Goal: Check status: Check status

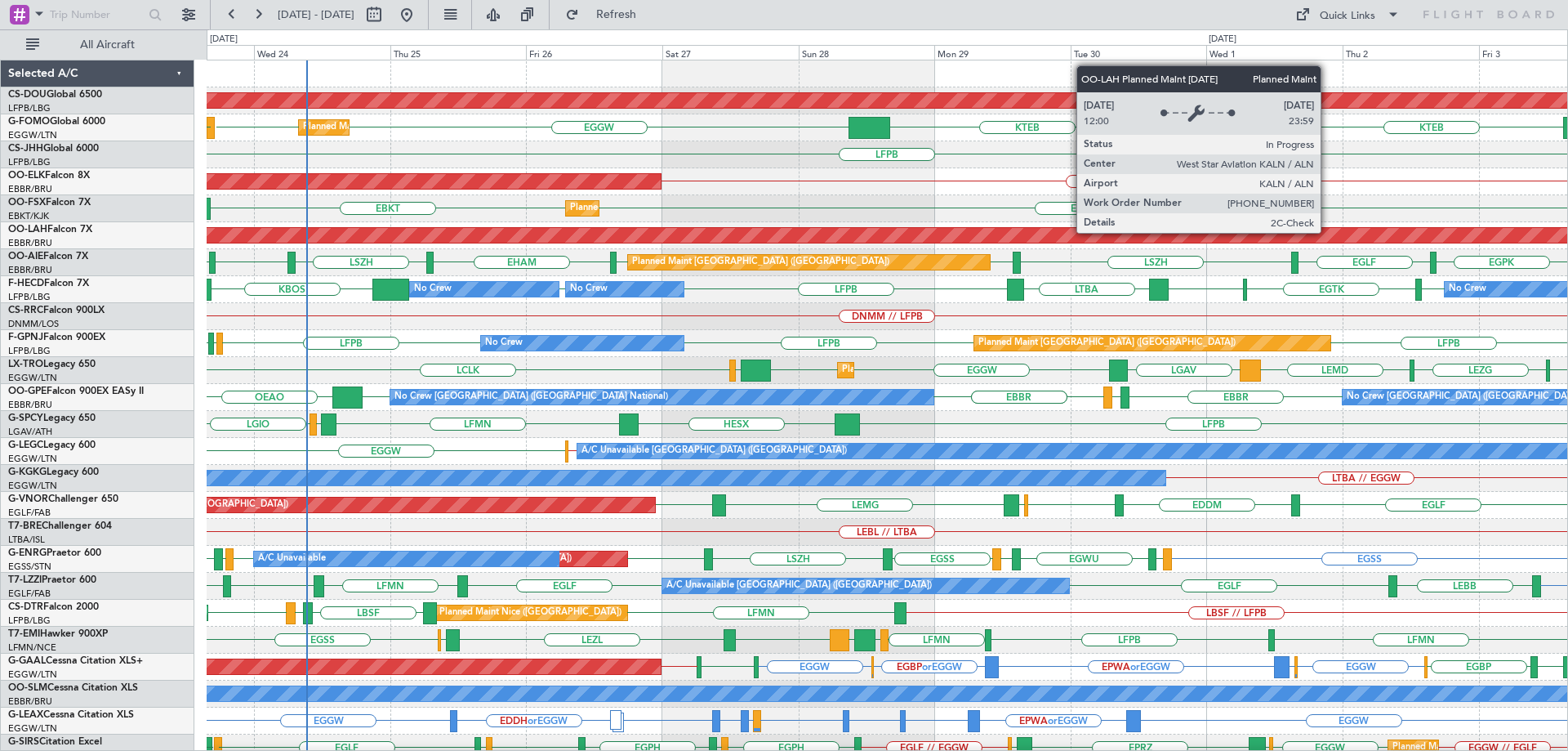
click at [635, 308] on div "Planned Maint London ([GEOGRAPHIC_DATA]) KTEB KPHL EGGW EGGW EGPD KTEB Planned …" at bounding box center [887, 532] width 1360 height 944
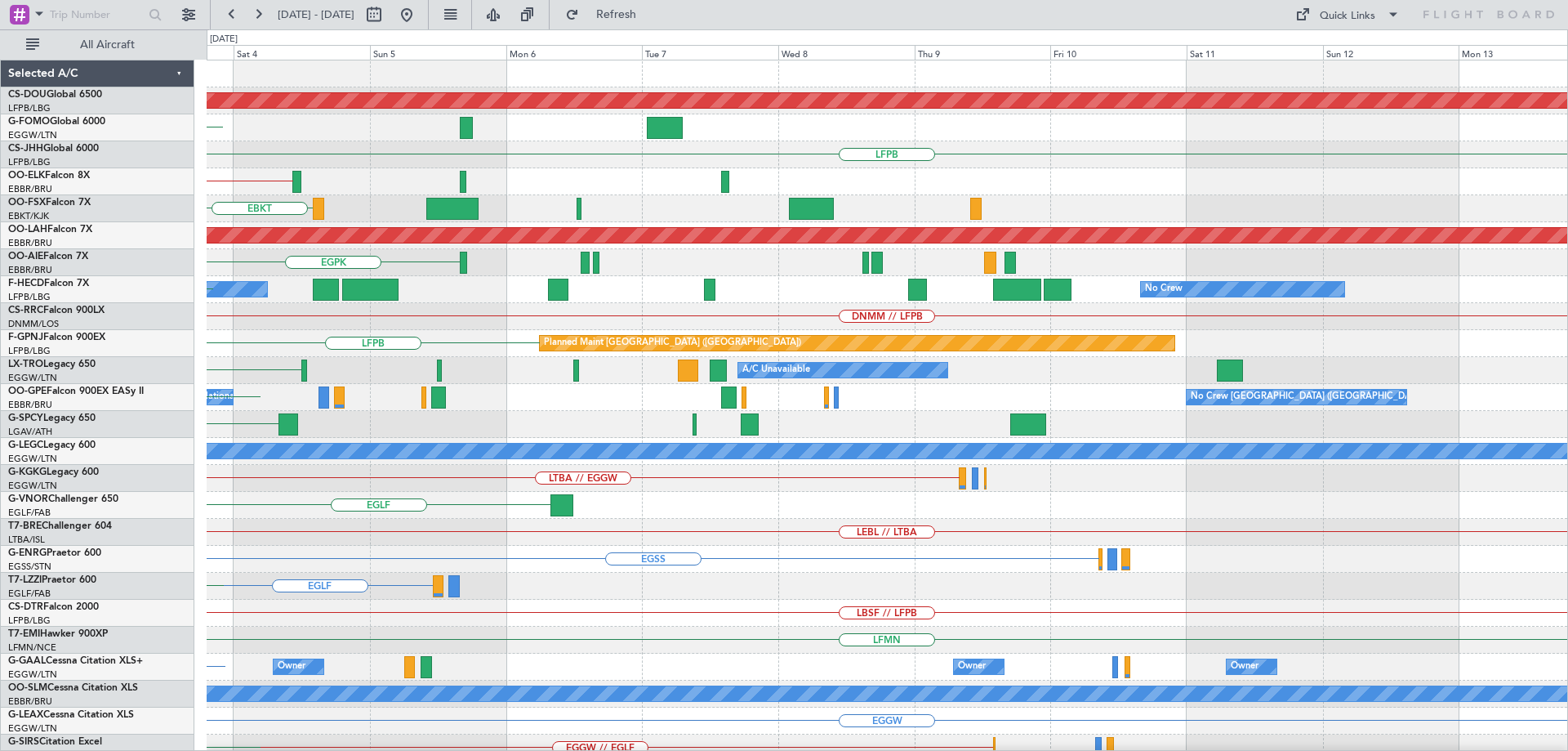
click at [448, 308] on div "Planned Maint London ([GEOGRAPHIC_DATA]) KTEB KPHL LFPB EBKT // EBBR EBKT Plann…" at bounding box center [887, 532] width 1360 height 944
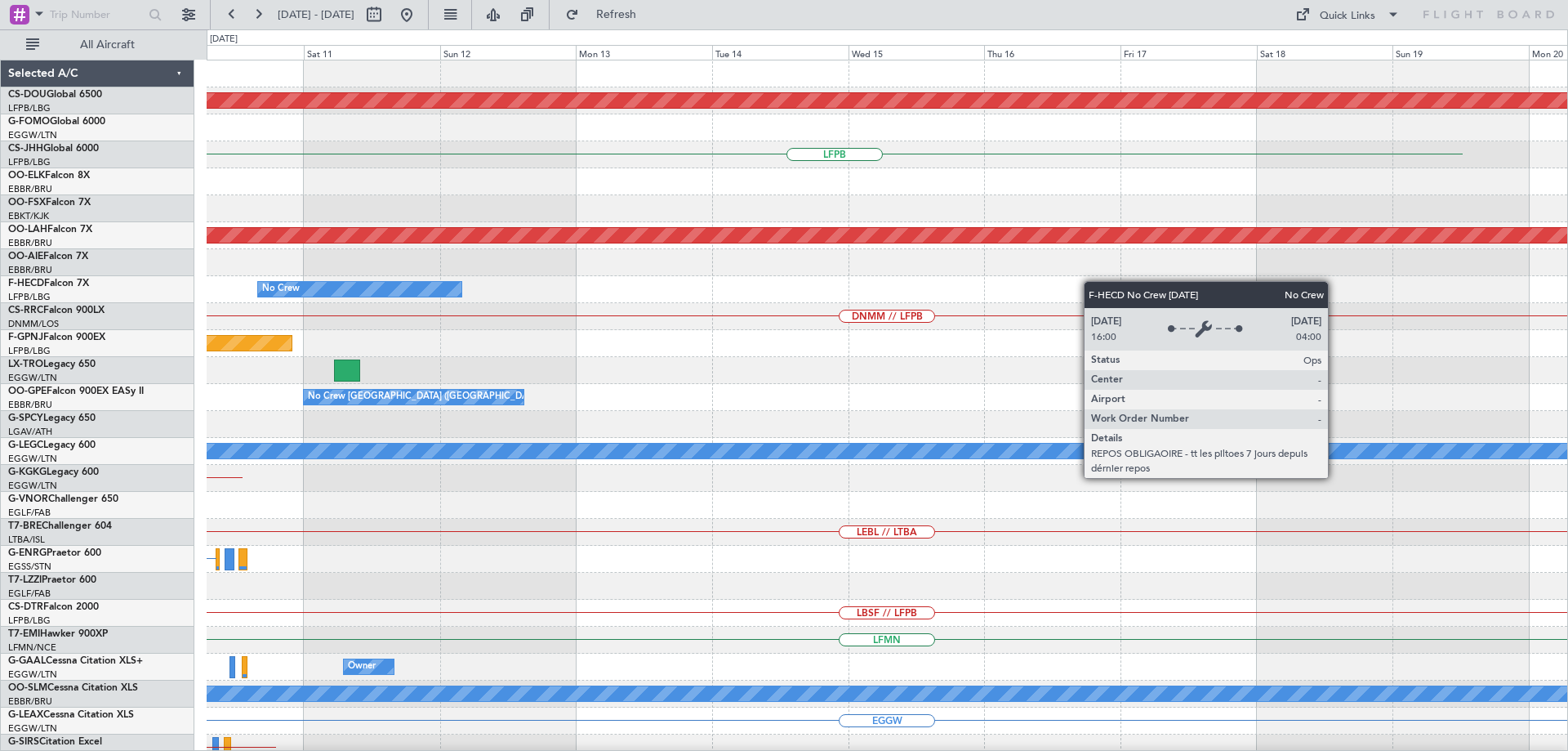
click at [449, 290] on div "No Crew" at bounding box center [887, 290] width 1360 height 27
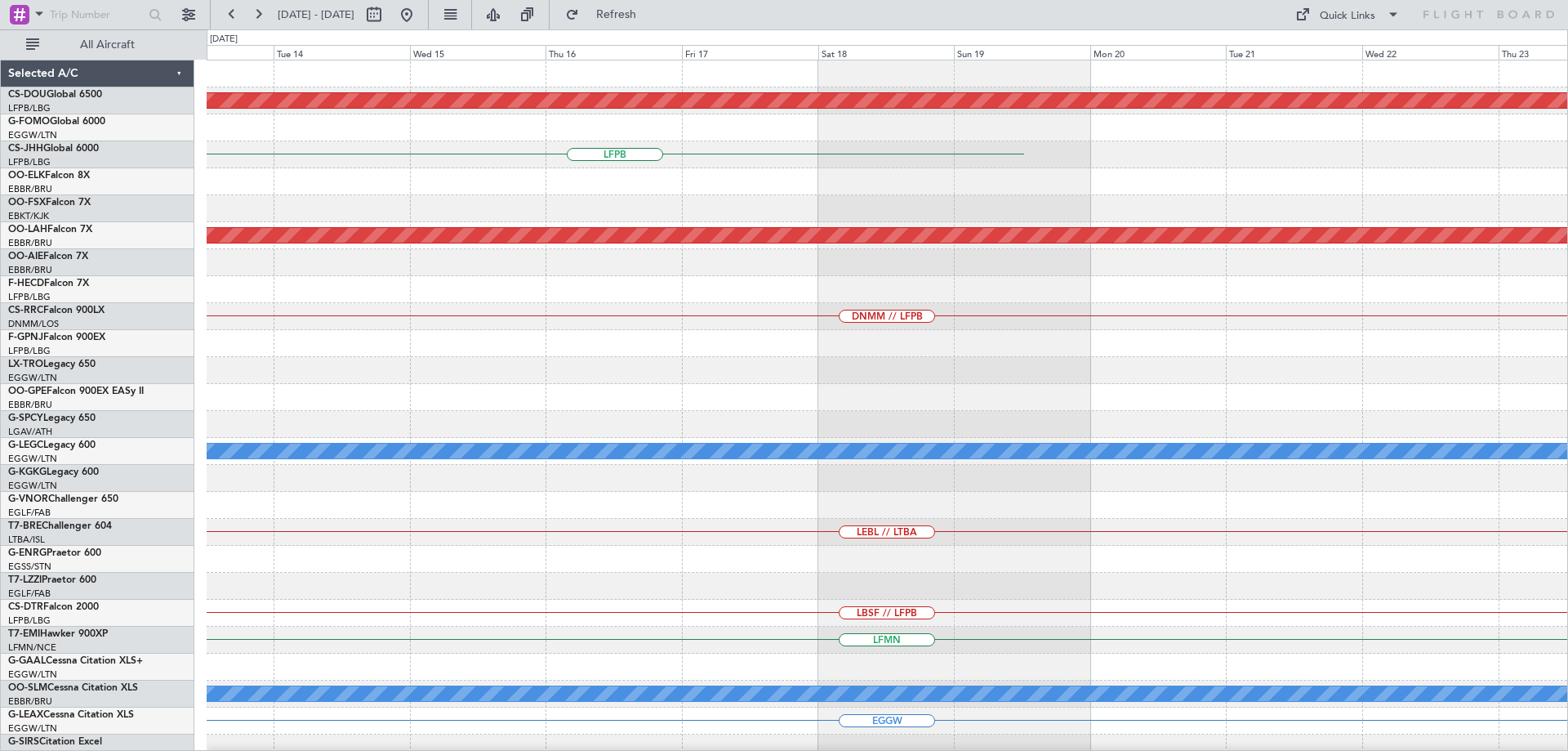
click at [1567, 330] on html "[DATE] - [DATE] Refresh Quick Links All Aircraft Planned Maint [GEOGRAPHIC_DATA…" at bounding box center [784, 375] width 1568 height 751
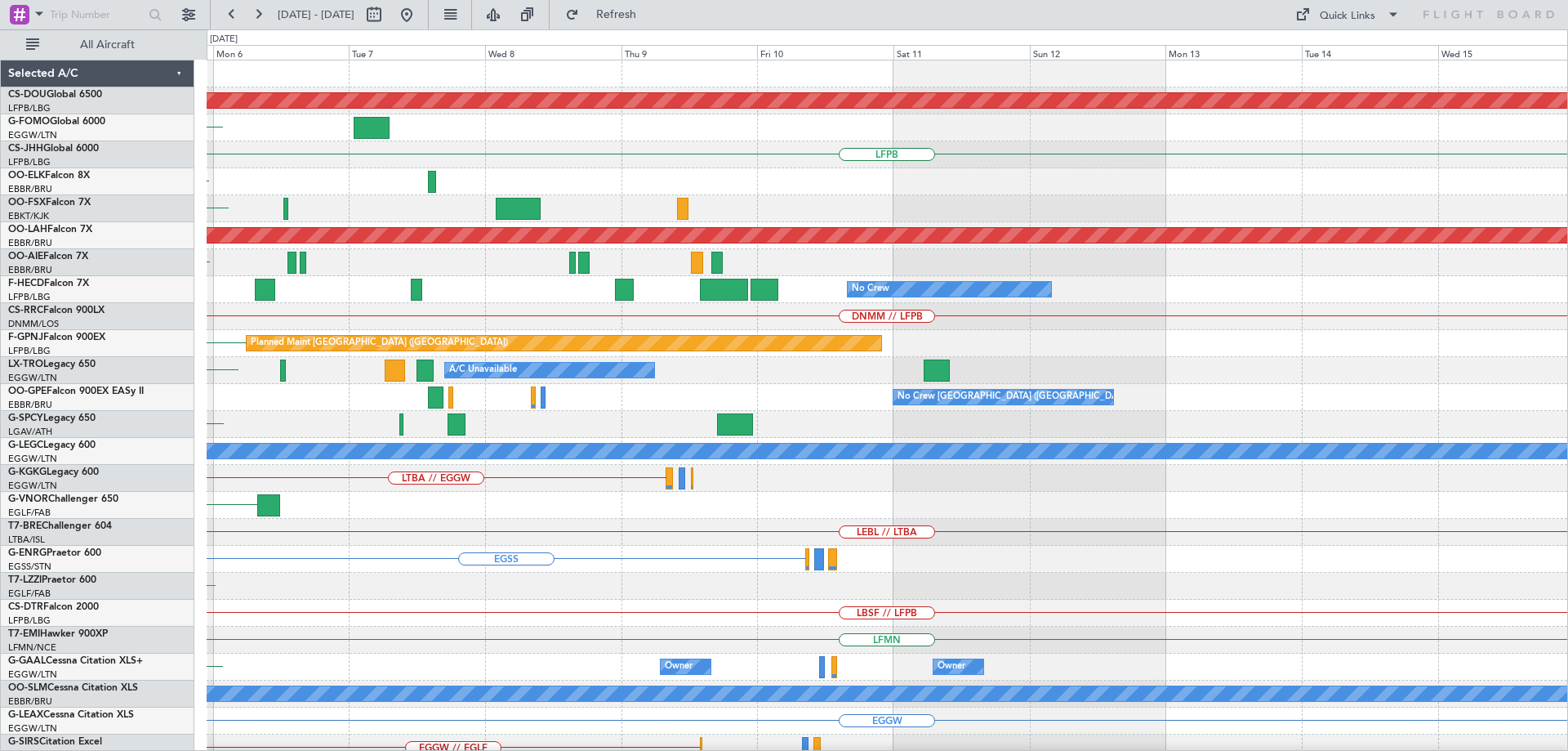
click at [1513, 311] on div "DNMM // LFPB" at bounding box center [887, 316] width 1360 height 27
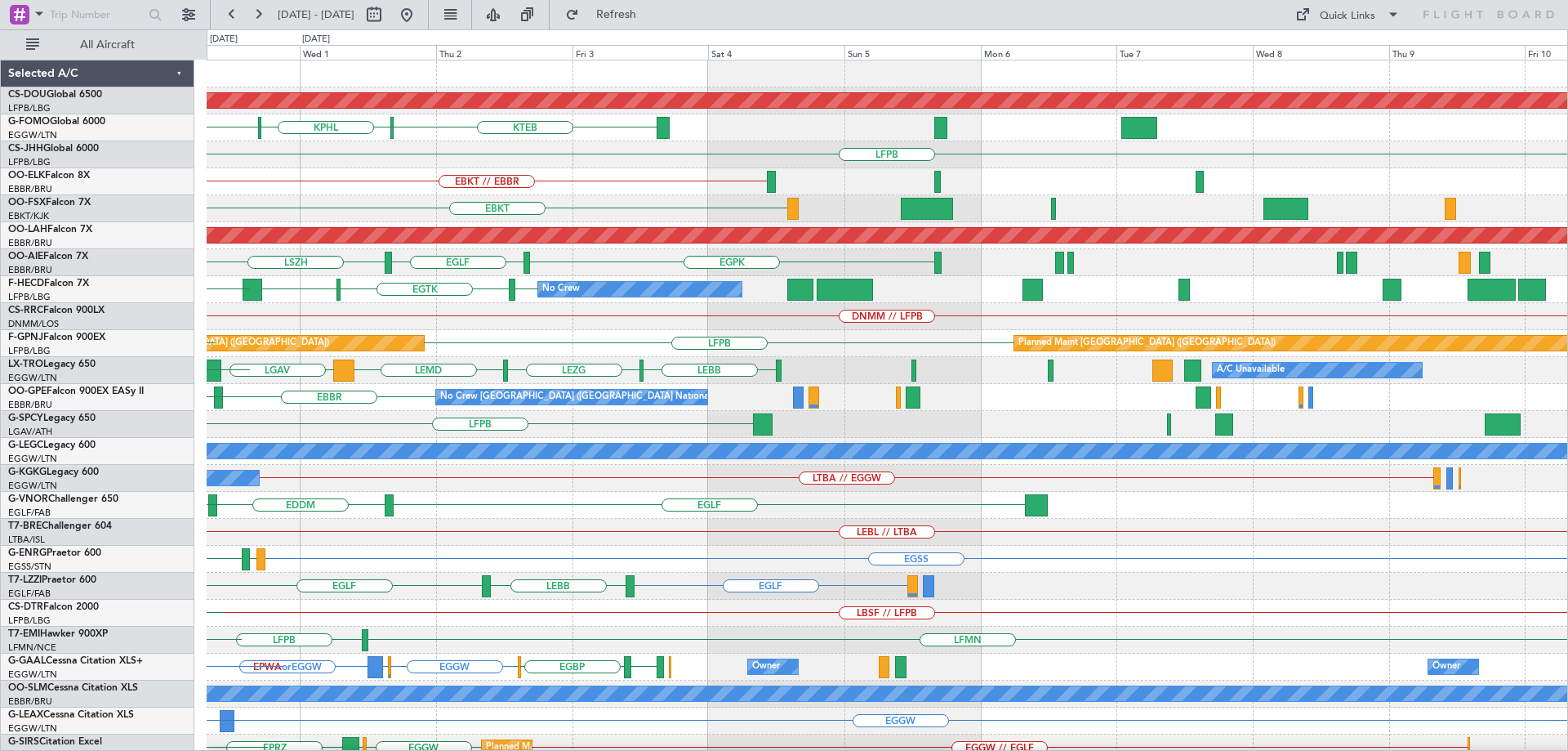
click at [1285, 299] on div "No Crew [GEOGRAPHIC_DATA] LFPB [GEOGRAPHIC_DATA] [GEOGRAPHIC_DATA] No Crew LFPB" at bounding box center [887, 290] width 1360 height 27
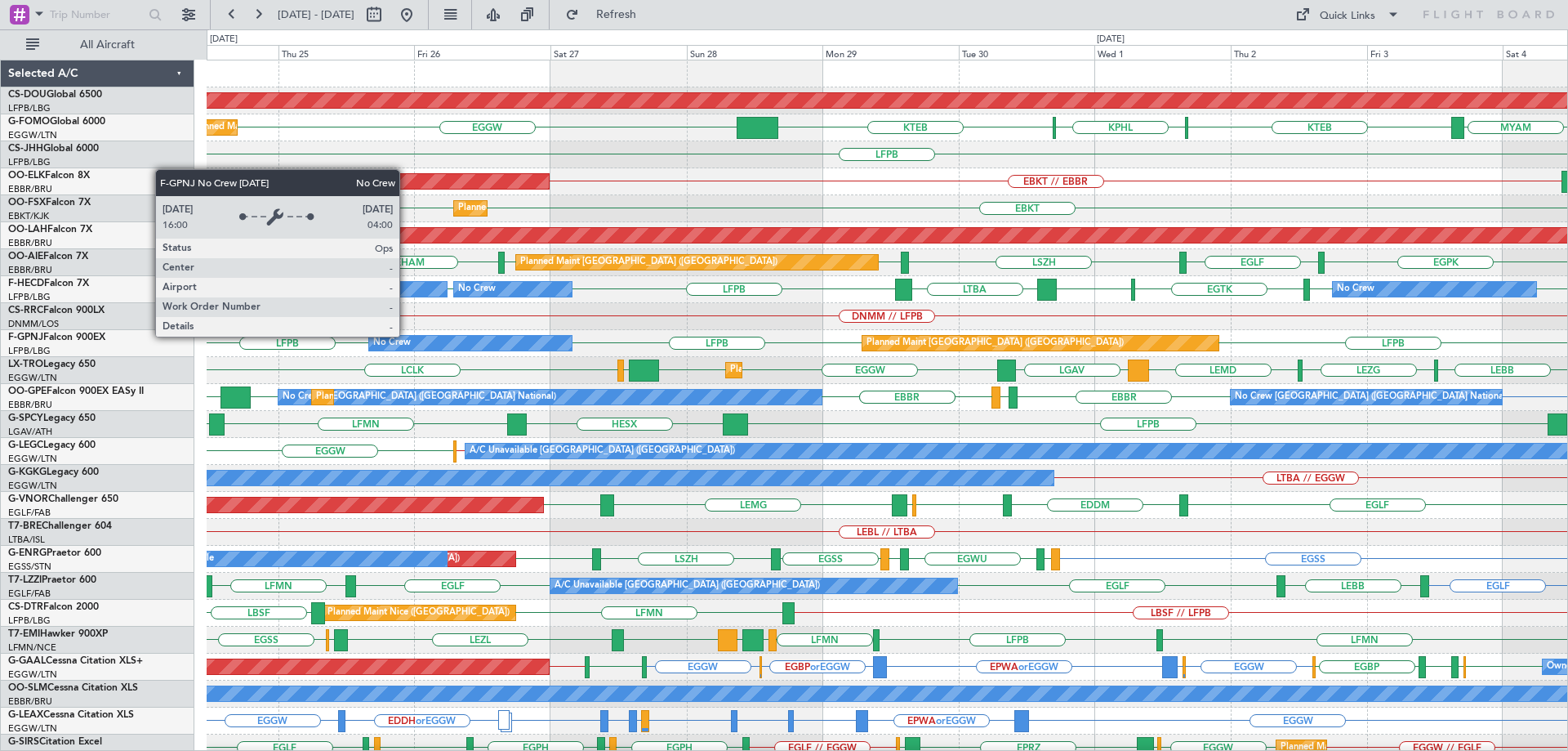
click at [407, 336] on div "No Crew" at bounding box center [392, 343] width 37 height 25
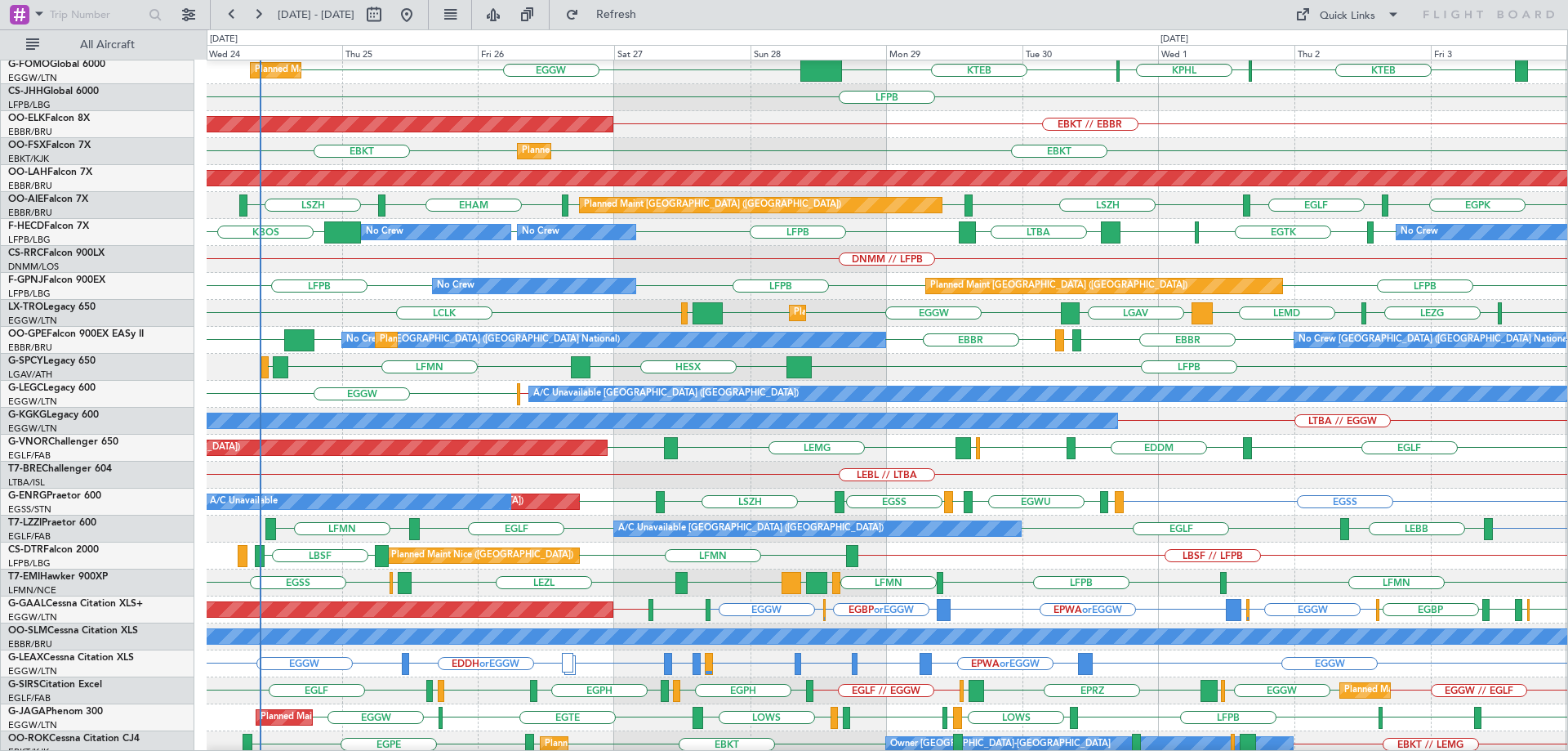
scroll to position [66, 0]
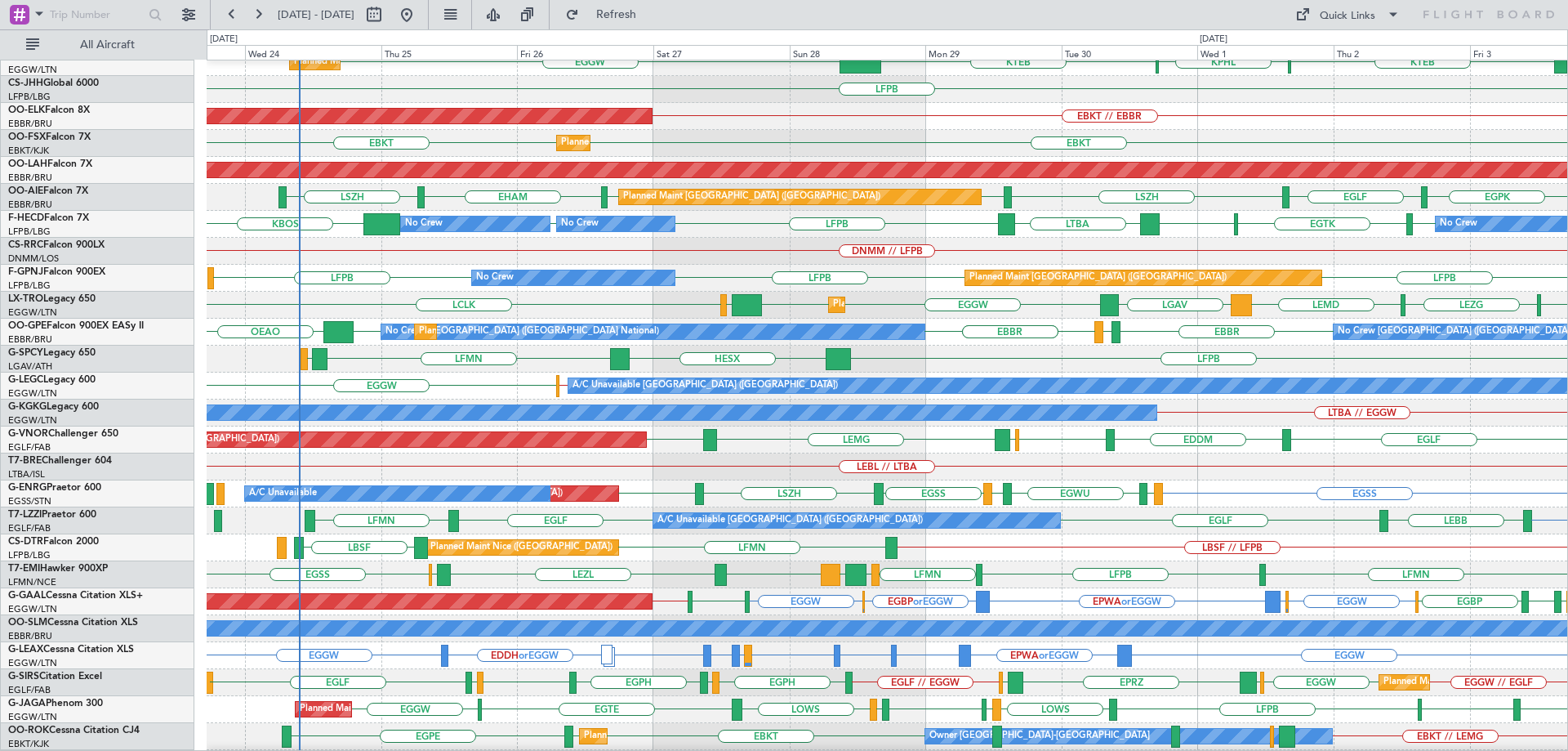
click at [548, 309] on div "LEBB [GEOGRAPHIC_DATA] LEMD LCLK LGAV EGGW EGGW LLBG Planned Maint [GEOGRAPHIC_…" at bounding box center [887, 305] width 1360 height 27
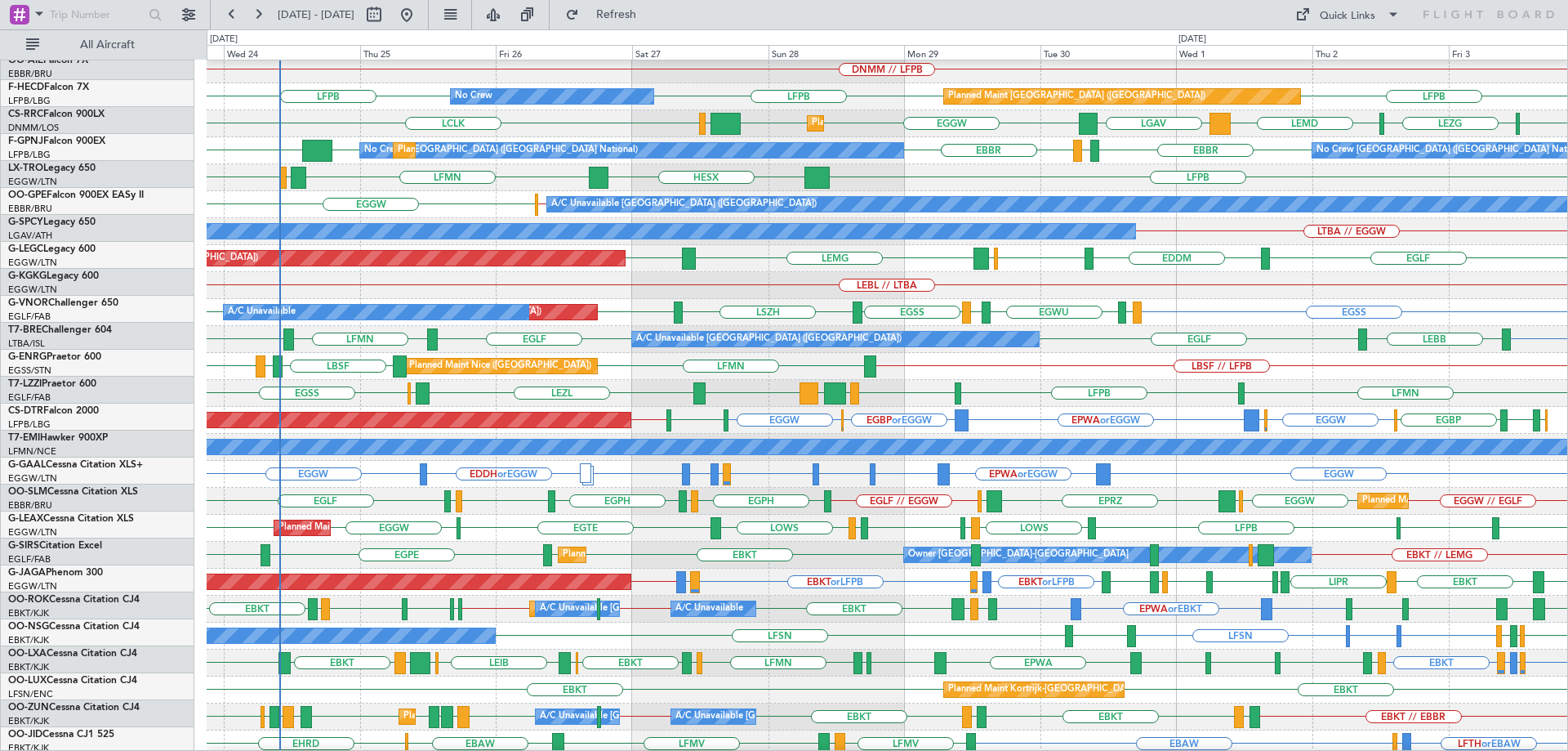
scroll to position [252, 0]
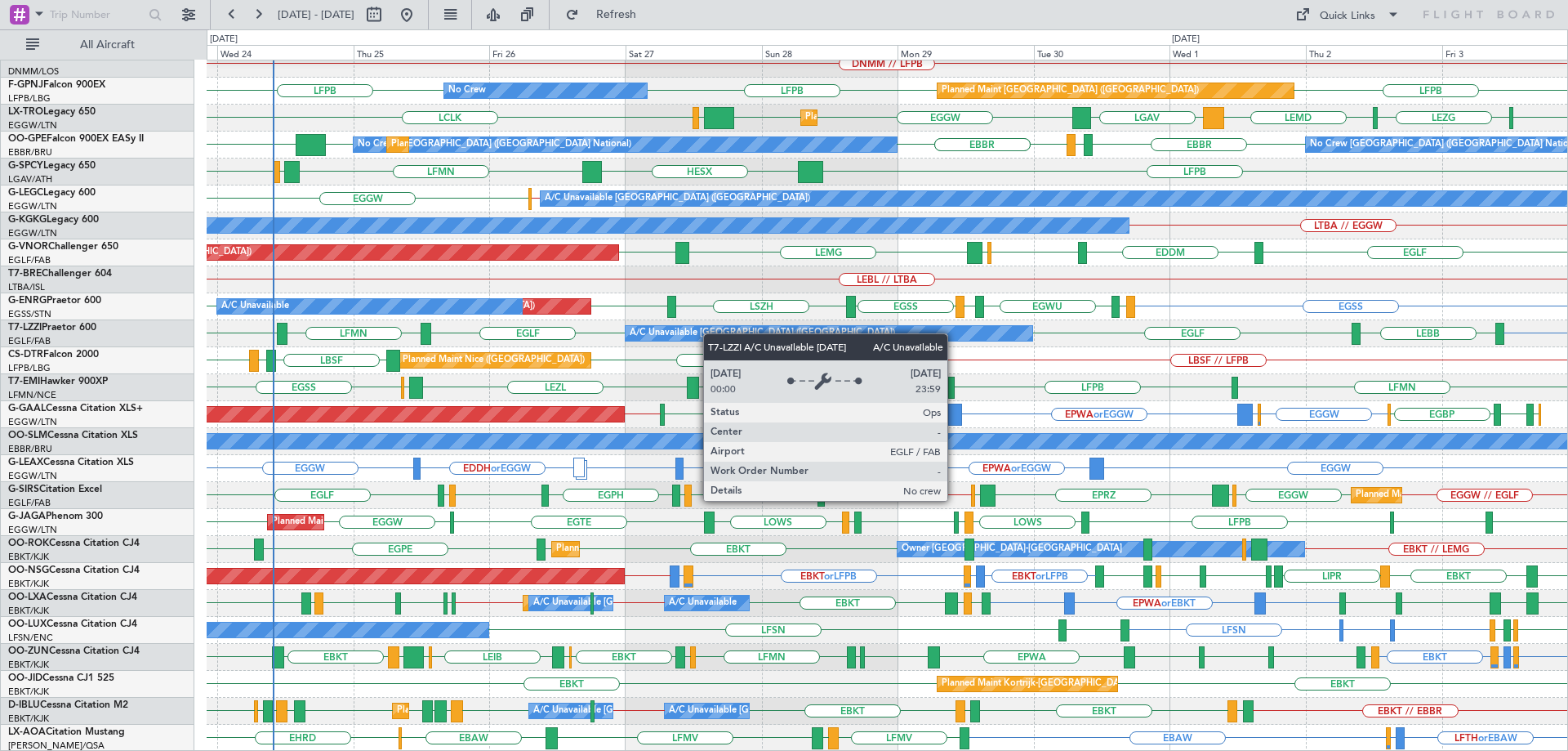
click at [706, 313] on div "LFPB [GEOGRAPHIC_DATA] [GEOGRAPHIC_DATA] [GEOGRAPHIC_DATA] LFPB LFPB LFPB KBOS …" at bounding box center [887, 280] width 1360 height 944
